Goal: Task Accomplishment & Management: Complete application form

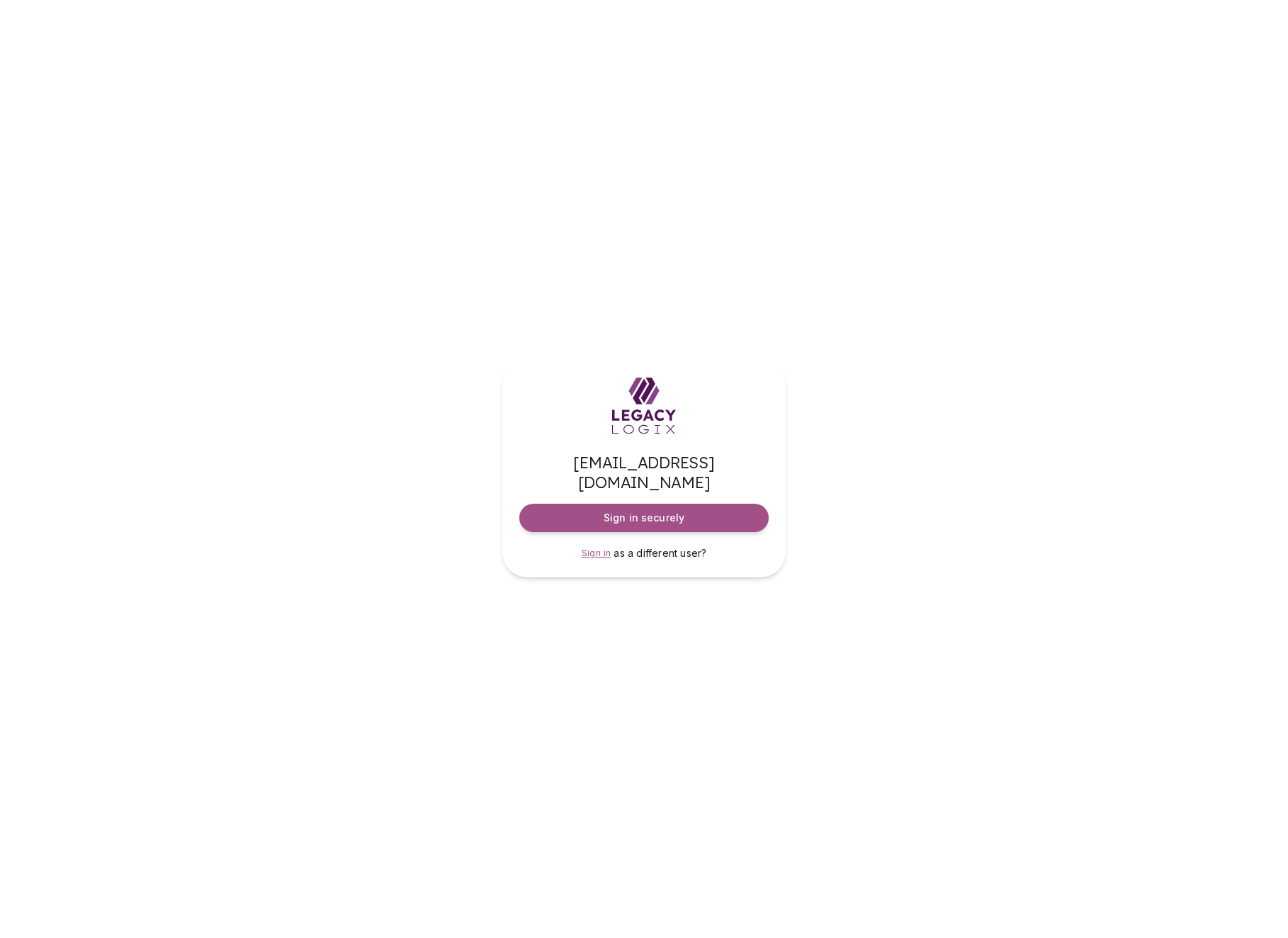
click at [601, 548] on span "Sign in" at bounding box center [596, 553] width 30 height 11
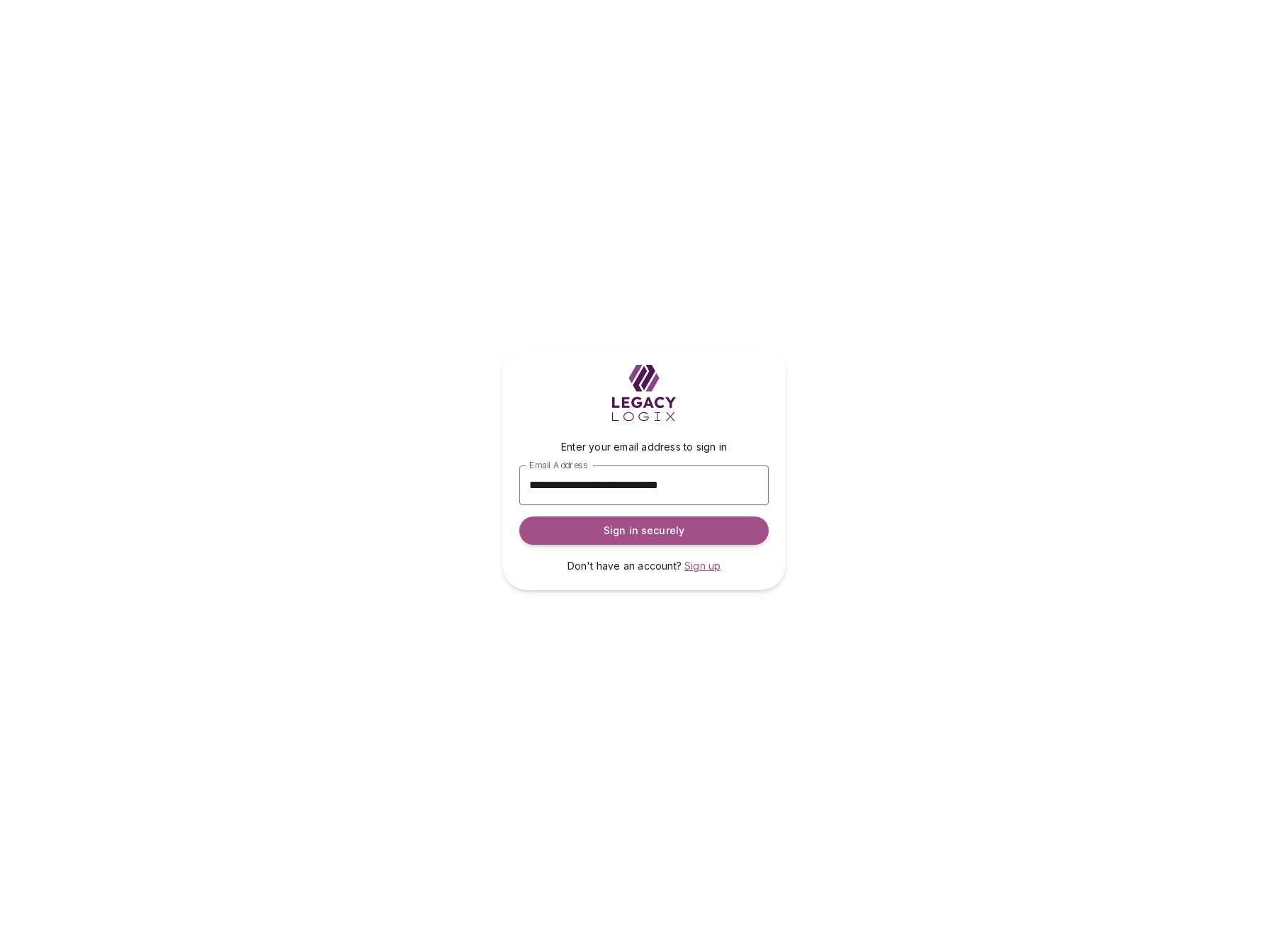
click at [702, 566] on span "Sign up" at bounding box center [702, 566] width 36 height 12
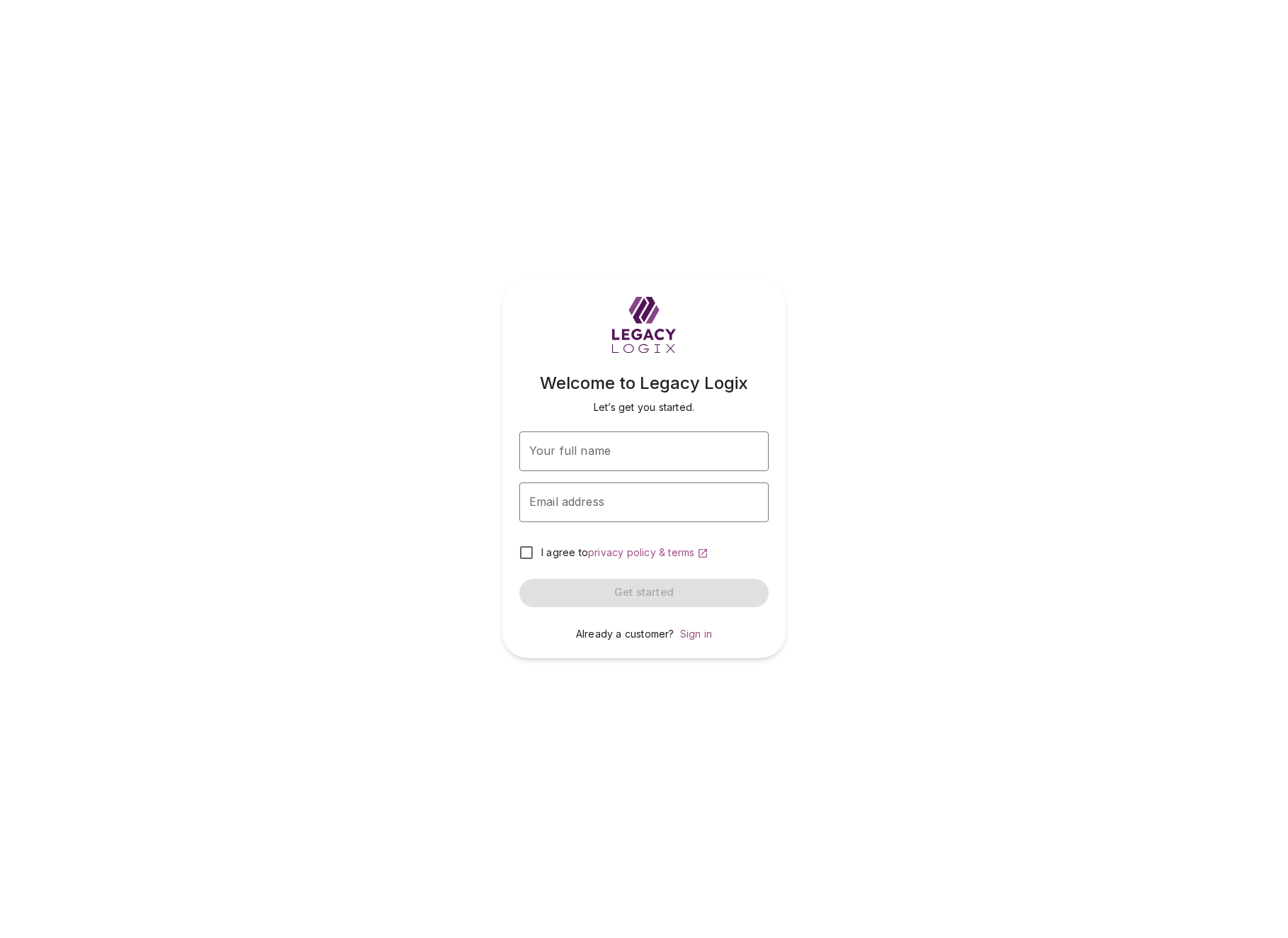
click at [760, 183] on div "Welcome to Legacy Logix Let’s get you started. Your full name Your full name Em…" at bounding box center [644, 469] width 1288 height 938
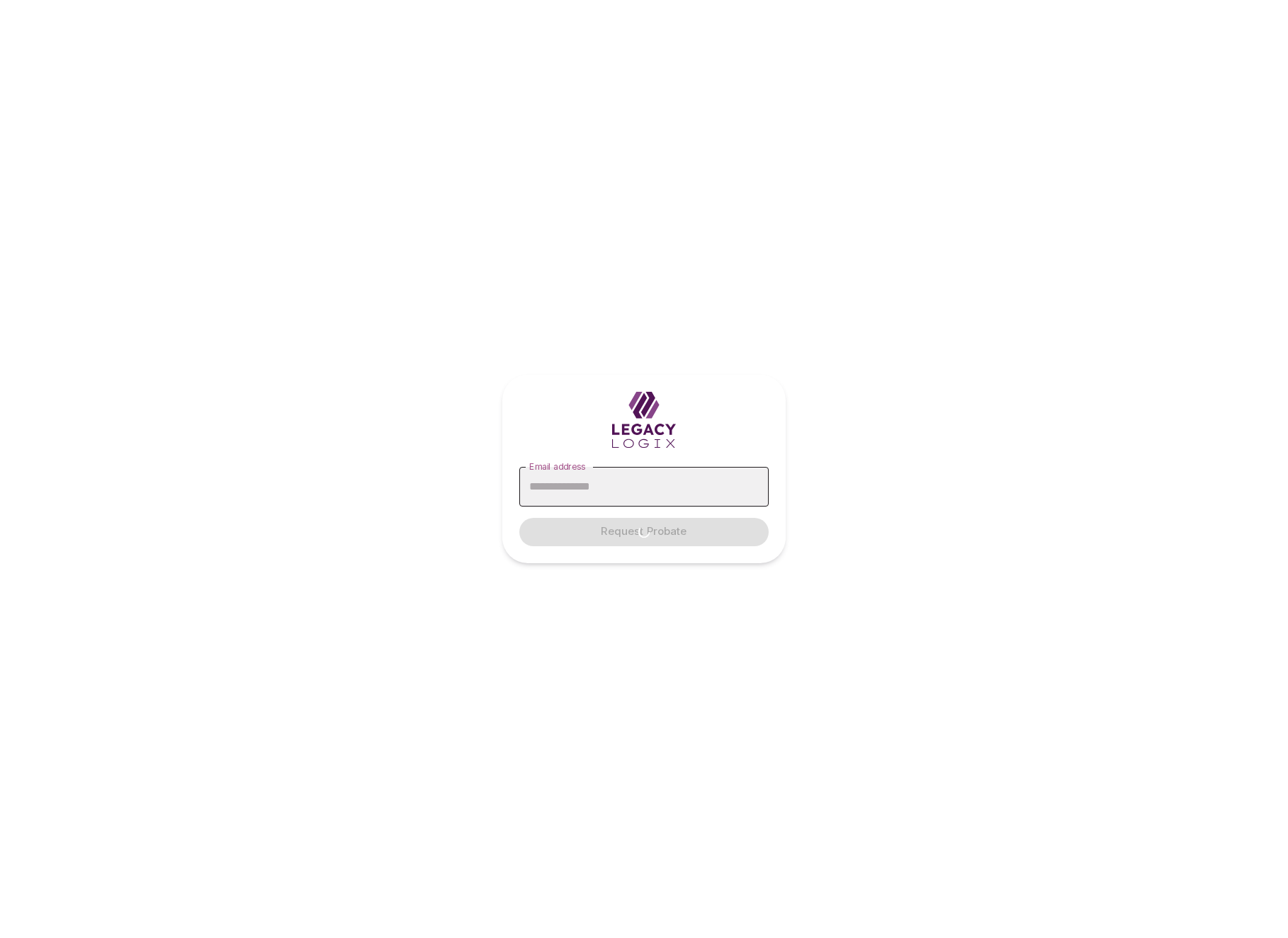
click at [620, 484] on input "Email address" at bounding box center [643, 487] width 249 height 40
type input "**********"
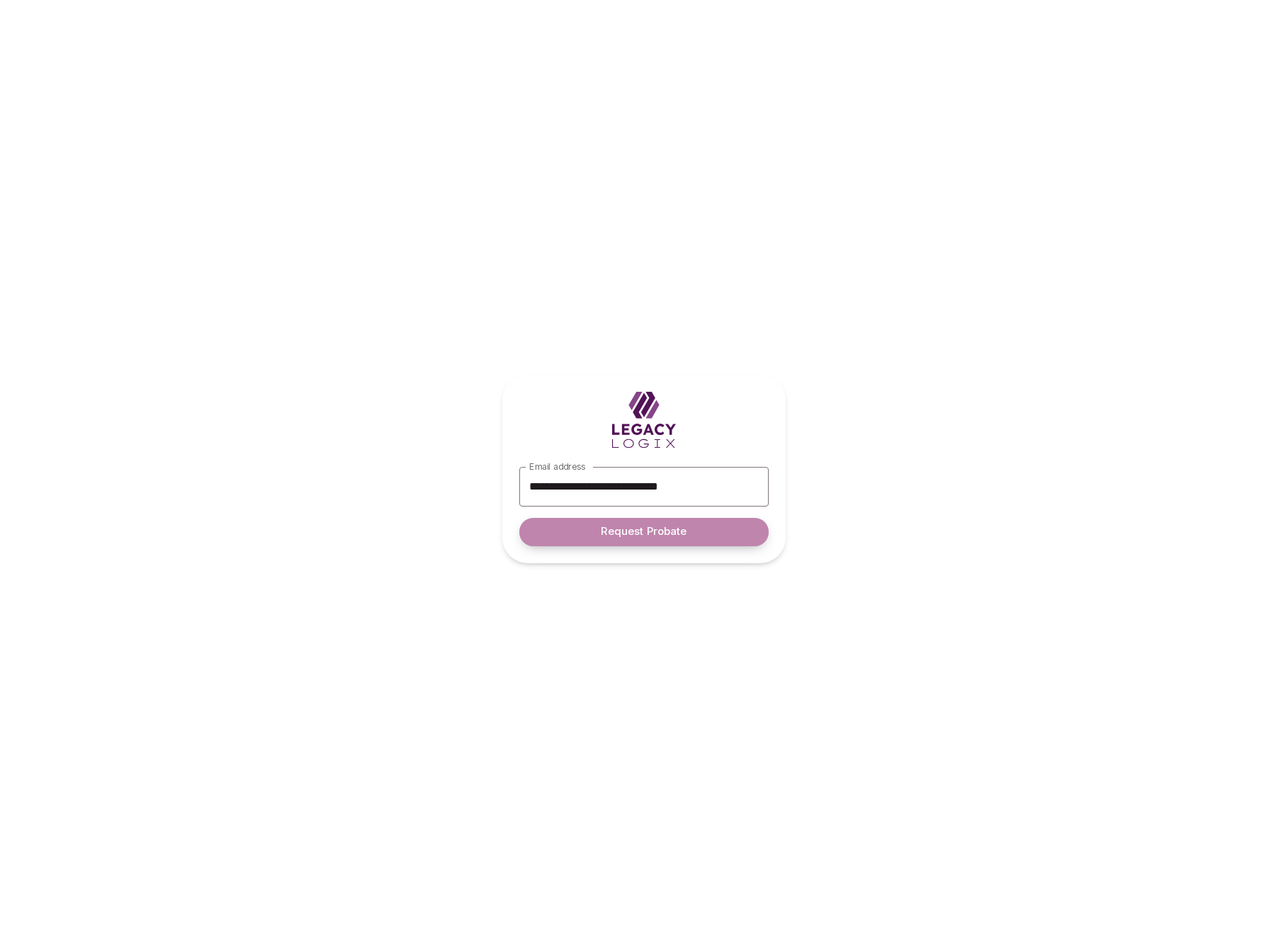
click at [639, 534] on span "Request Probate" at bounding box center [644, 531] width 86 height 14
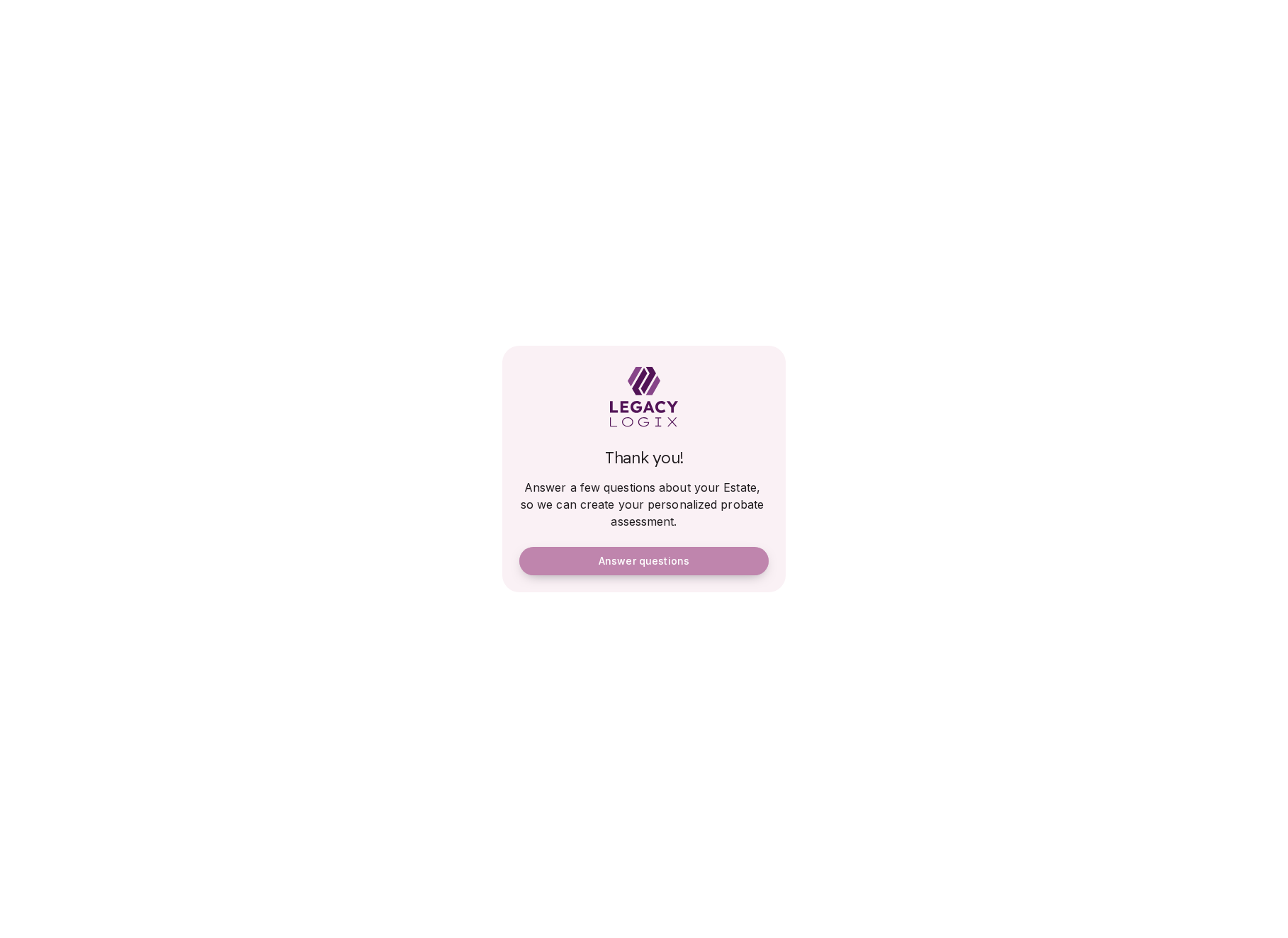
click at [645, 560] on span "Answer questions" at bounding box center [644, 562] width 91 height 13
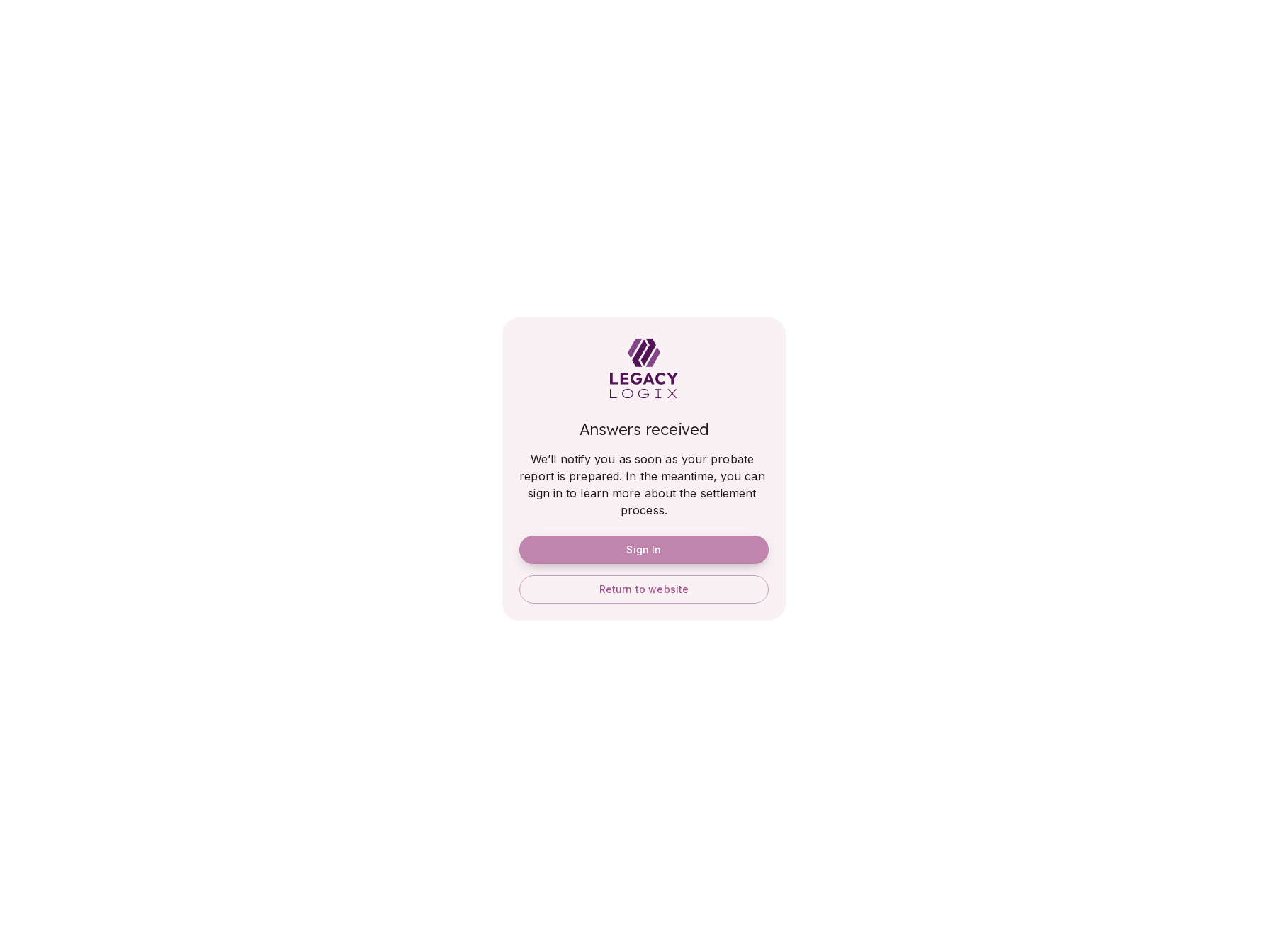
click at [653, 549] on span "Sign In" at bounding box center [643, 550] width 35 height 13
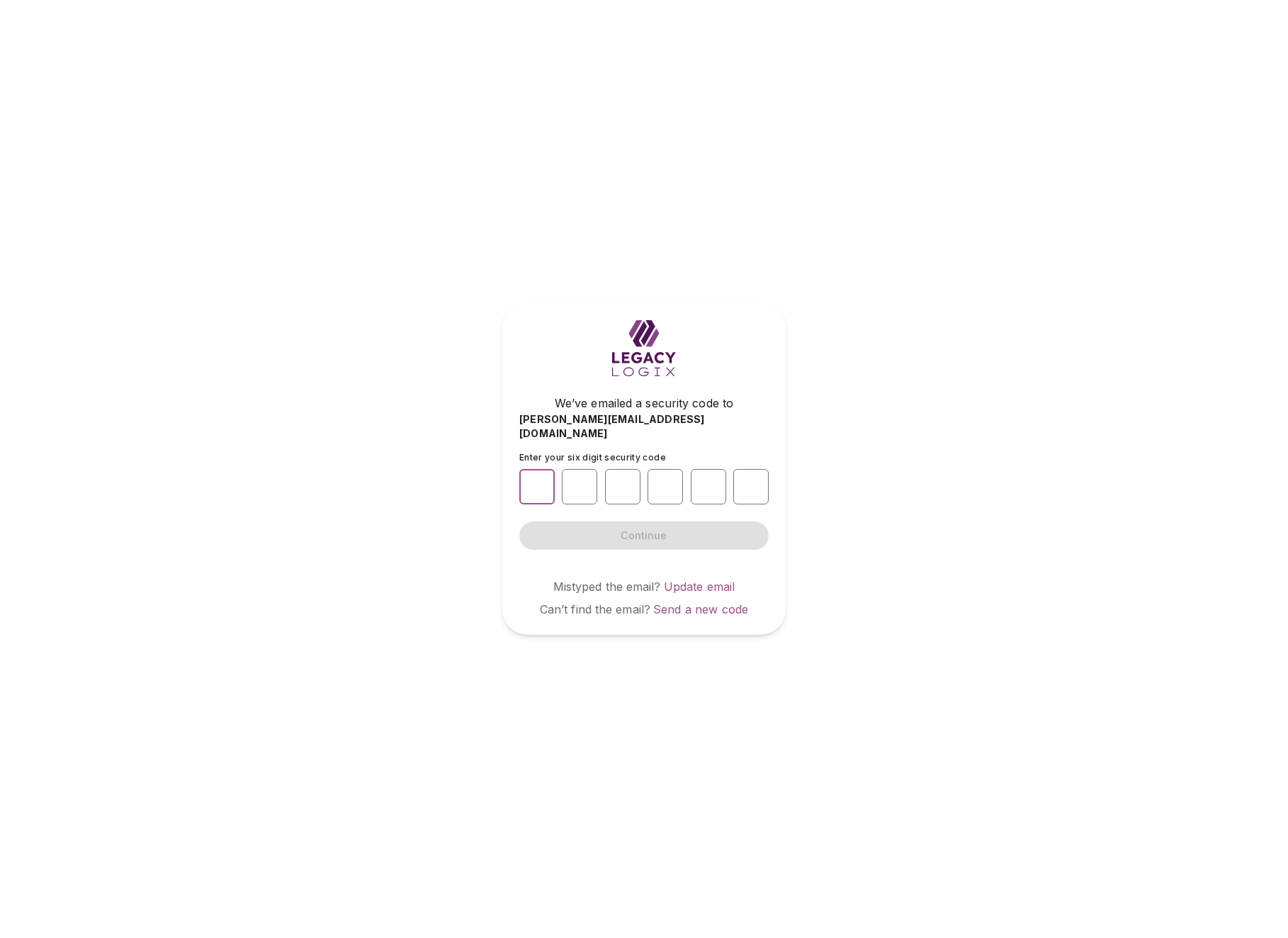
click at [533, 480] on input "number" at bounding box center [537, 487] width 36 height 36
type input "*"
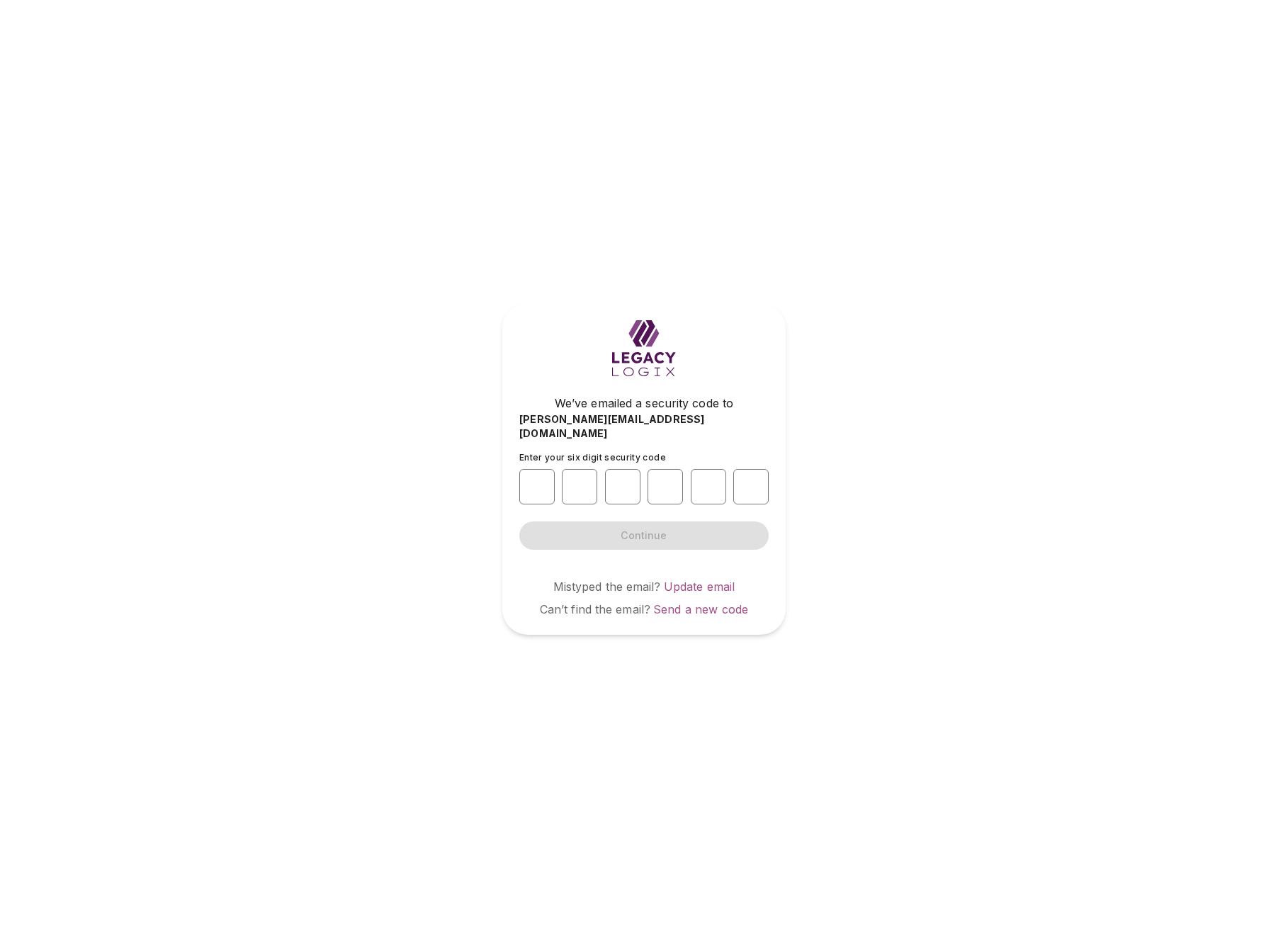
type input "*"
